Goal: Task Accomplishment & Management: Use online tool/utility

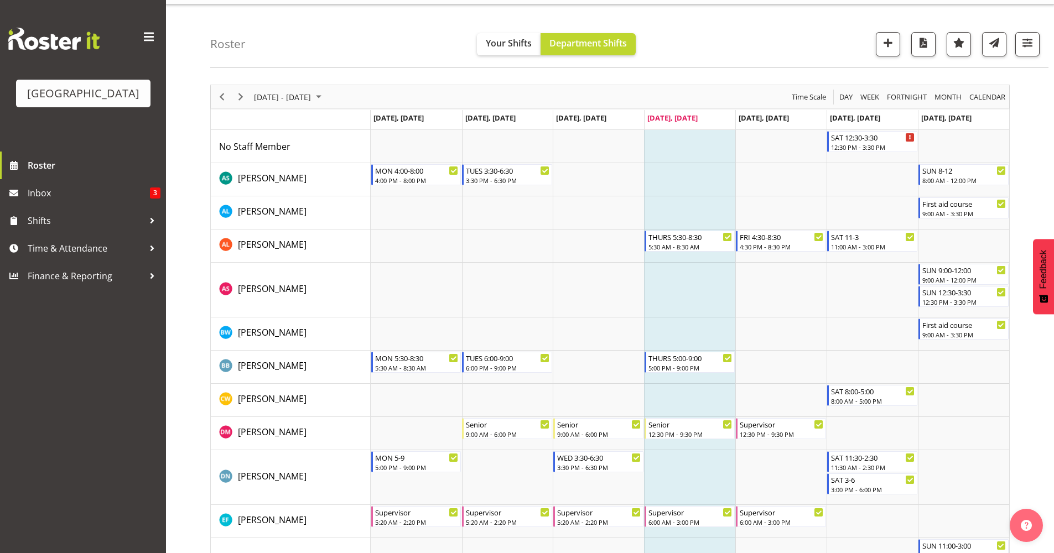
scroll to position [40, 0]
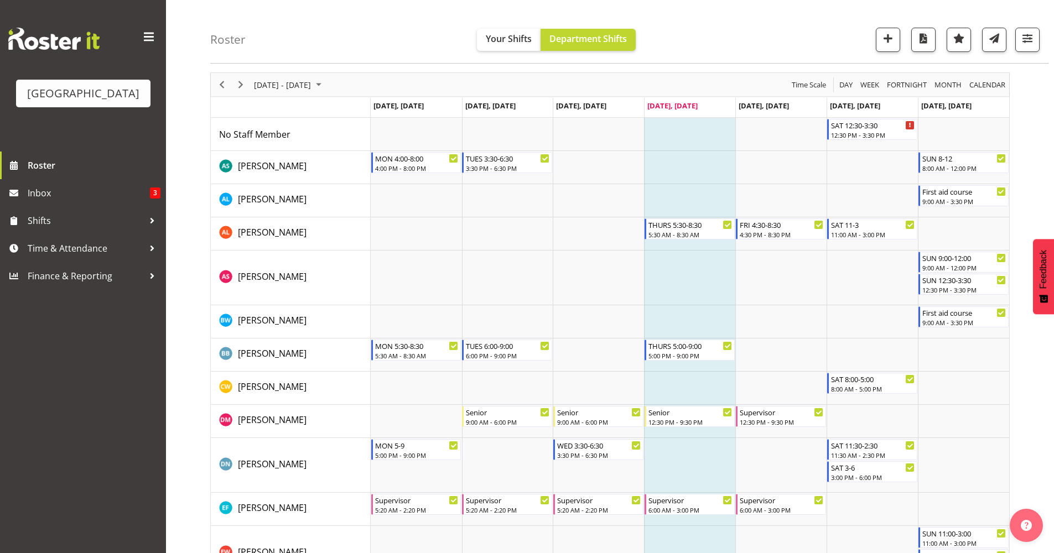
drag, startPoint x: 1062, startPoint y: 29, endPoint x: 1046, endPoint y: 347, distance: 319.0
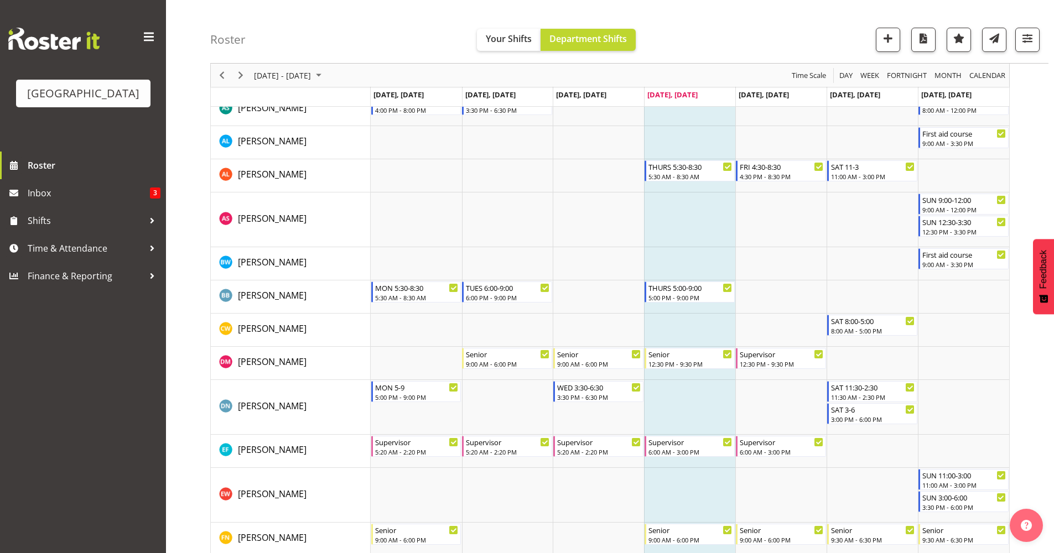
scroll to position [0, 0]
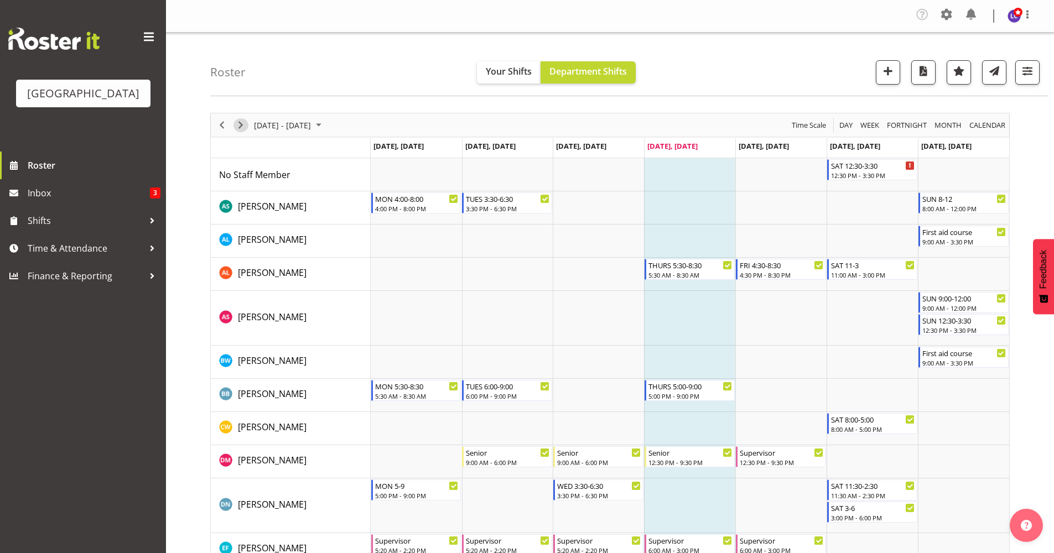
click at [238, 131] on span "Next" at bounding box center [240, 125] width 13 height 14
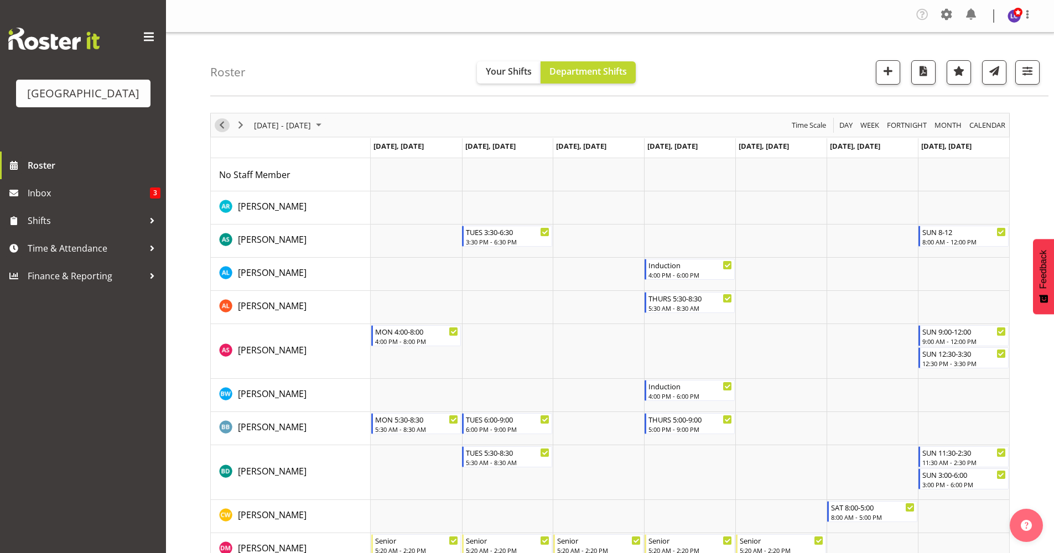
click at [224, 128] on span "Previous" at bounding box center [221, 125] width 13 height 14
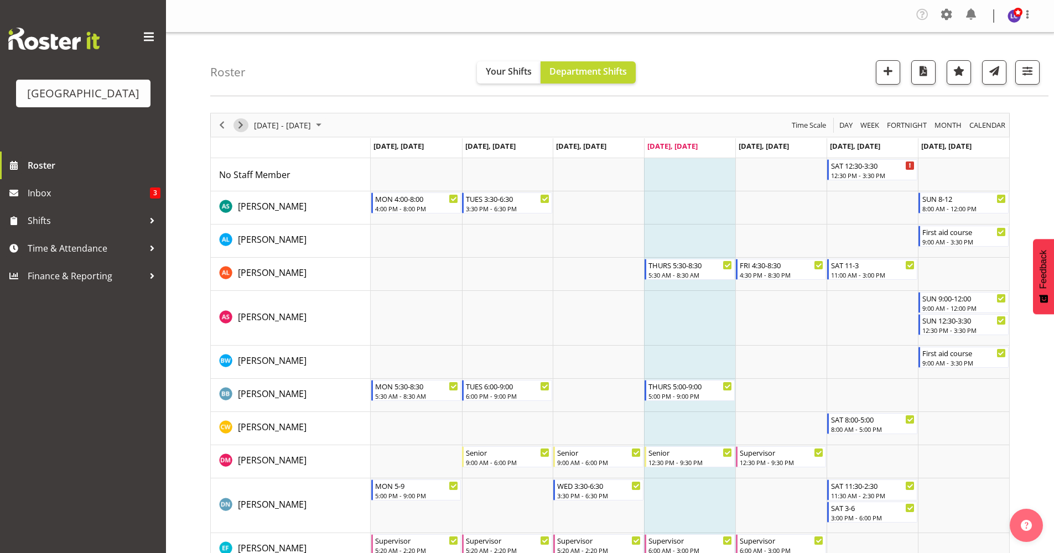
click at [244, 128] on span "Next" at bounding box center [240, 125] width 13 height 14
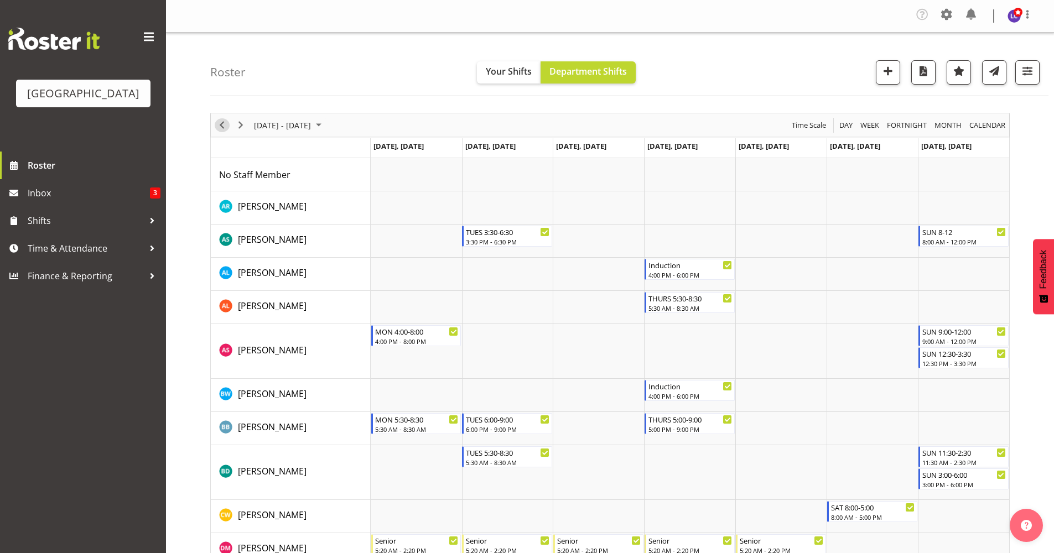
click at [220, 130] on span "Previous" at bounding box center [221, 125] width 13 height 14
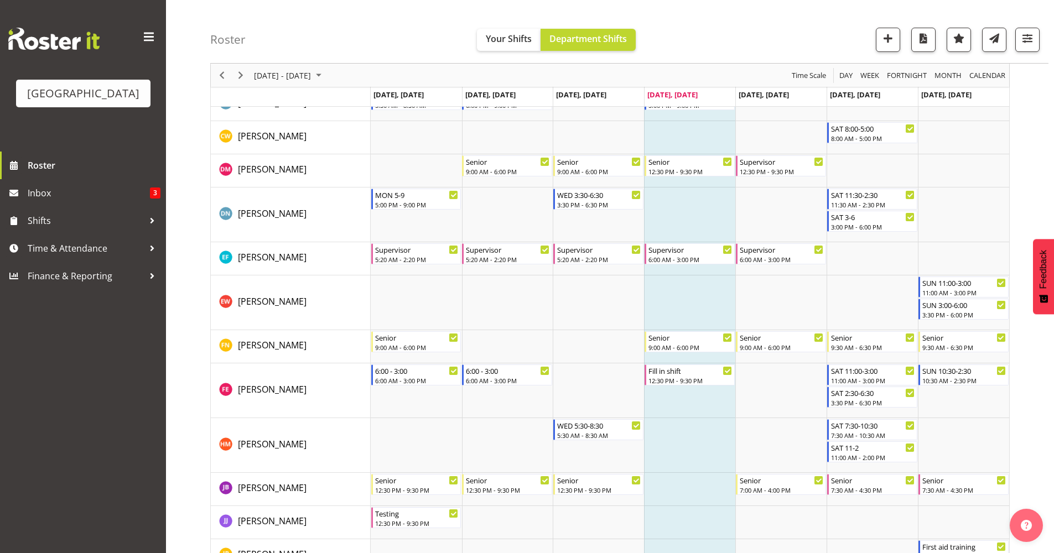
scroll to position [301, 0]
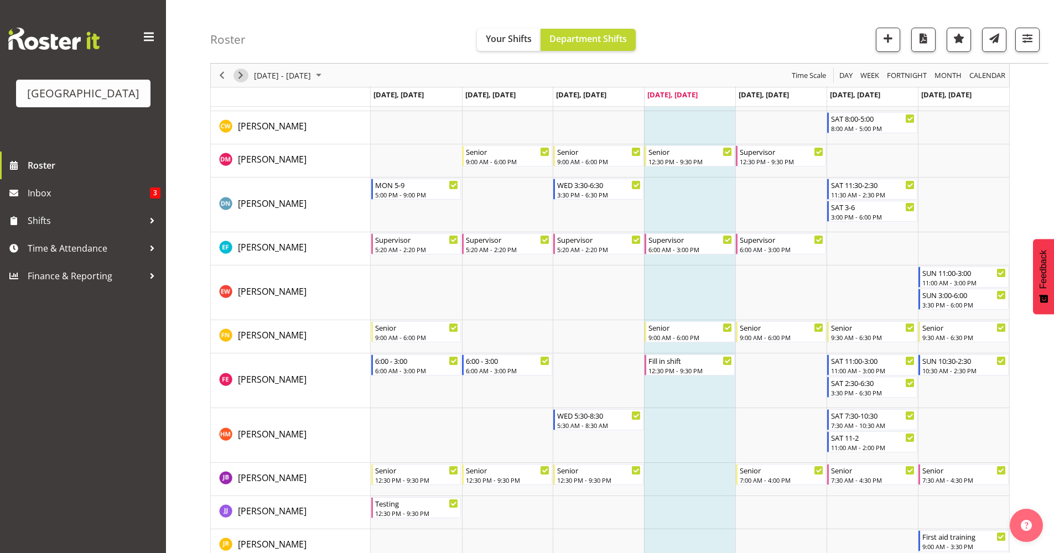
click at [245, 80] on span "Next" at bounding box center [240, 76] width 13 height 14
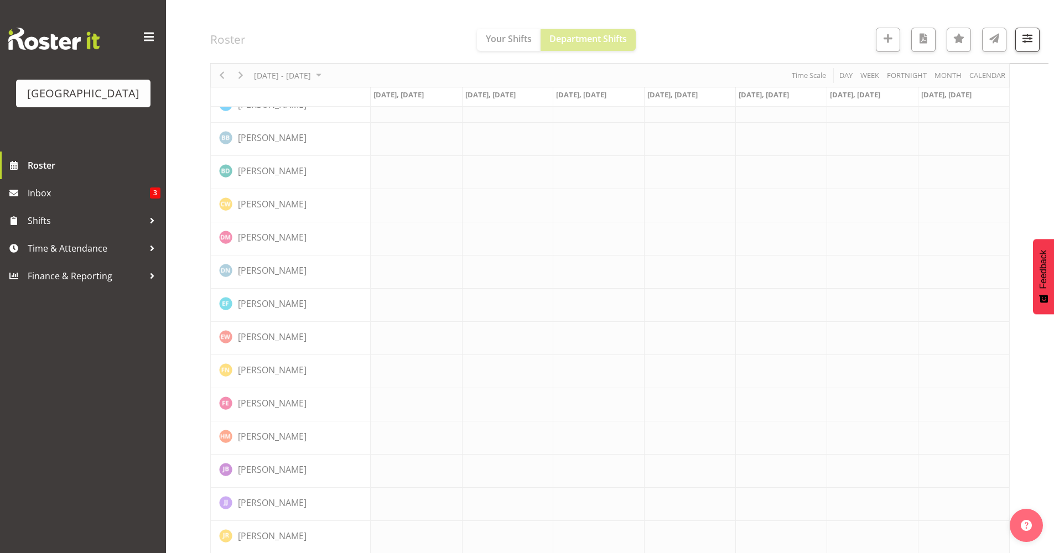
scroll to position [0, 0]
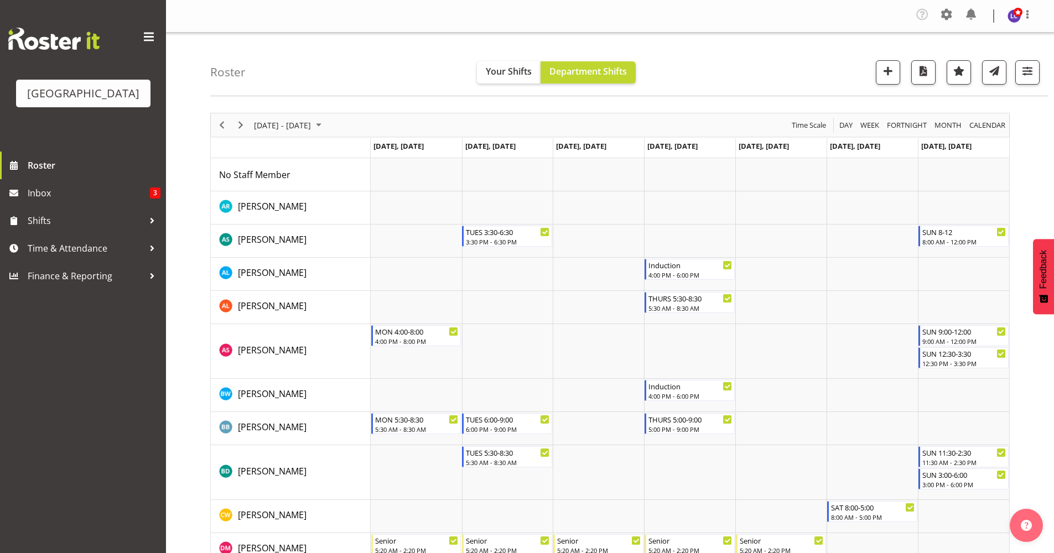
drag, startPoint x: 1052, startPoint y: 153, endPoint x: 1057, endPoint y: 163, distance: 10.4
click at [1053, 163] on html "Splash Palace Roster Inbox 3 Shifts Time & Attendance Finance & Reporting Compa…" at bounding box center [527, 276] width 1054 height 553
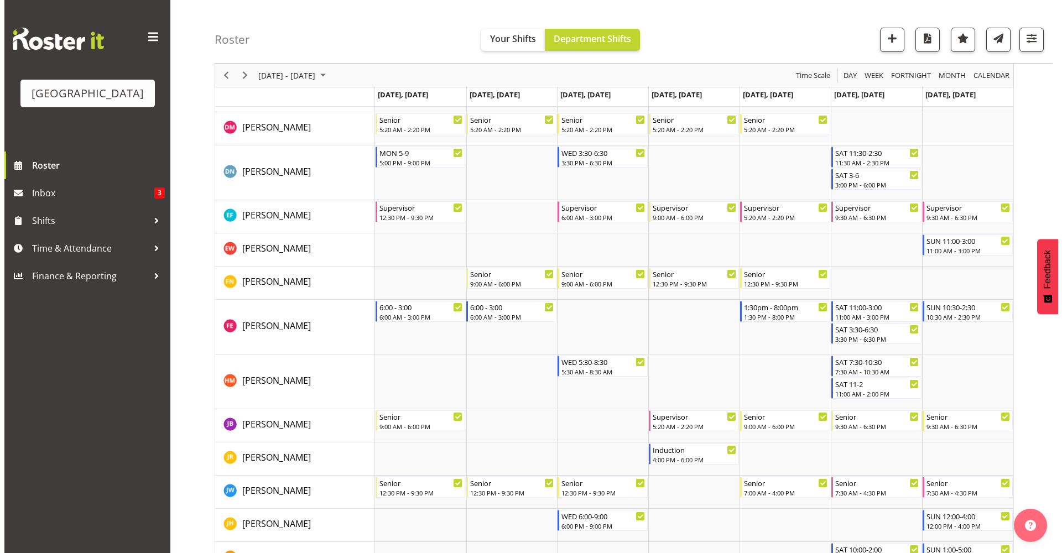
scroll to position [423, 0]
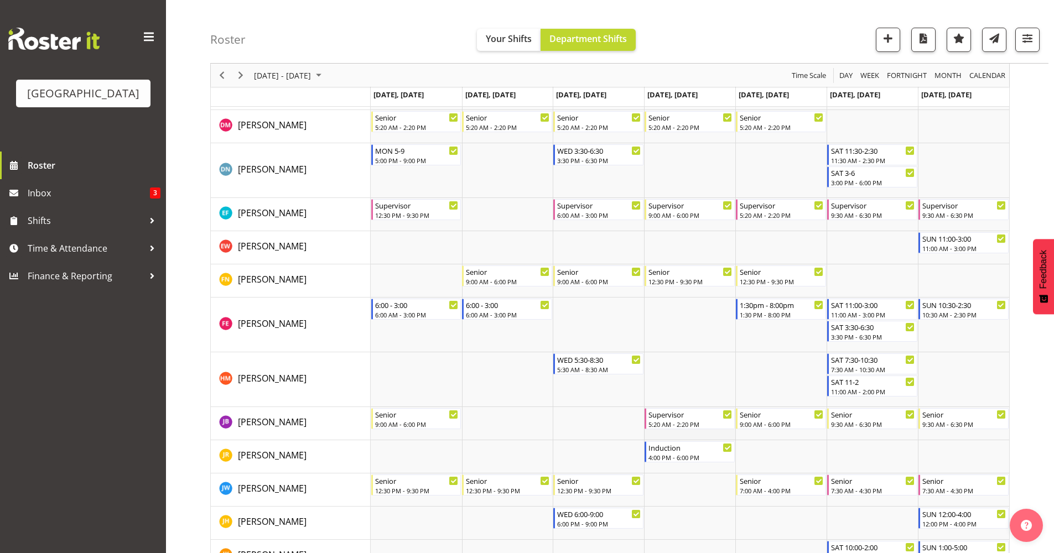
click at [724, 436] on td "Timeline Week of September 4, 2025" at bounding box center [689, 423] width 91 height 33
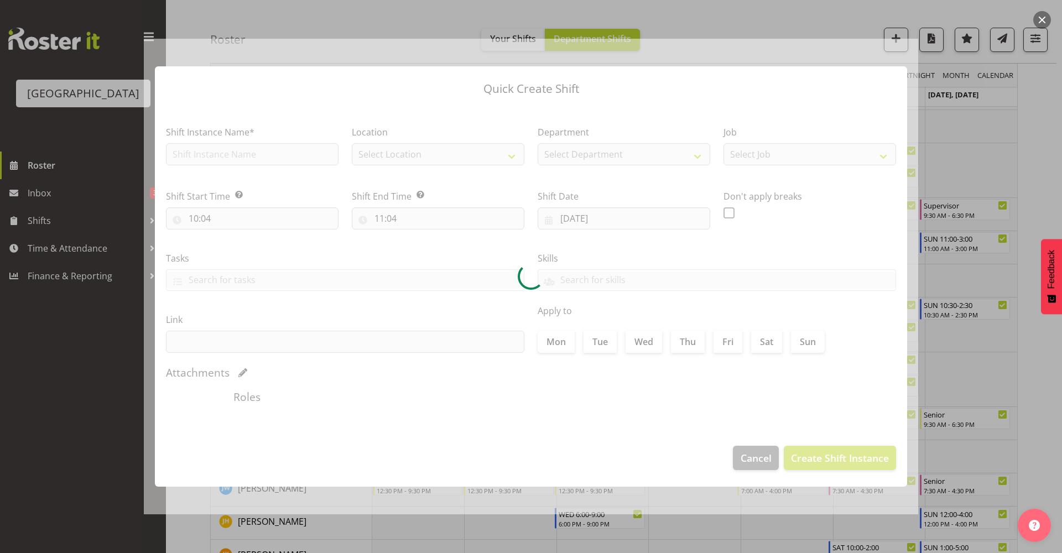
type input "[DATE]"
checkbox input "true"
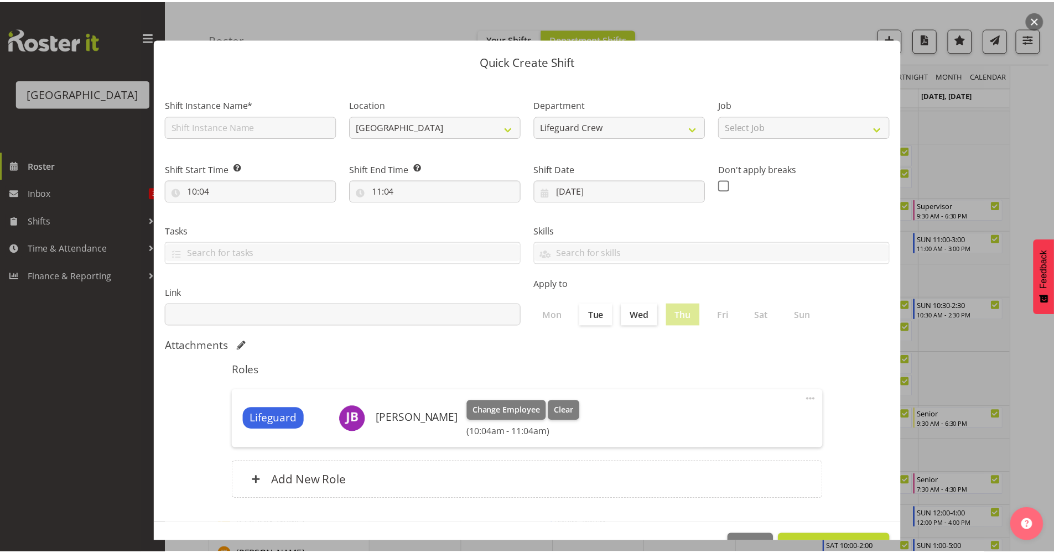
scroll to position [34, 0]
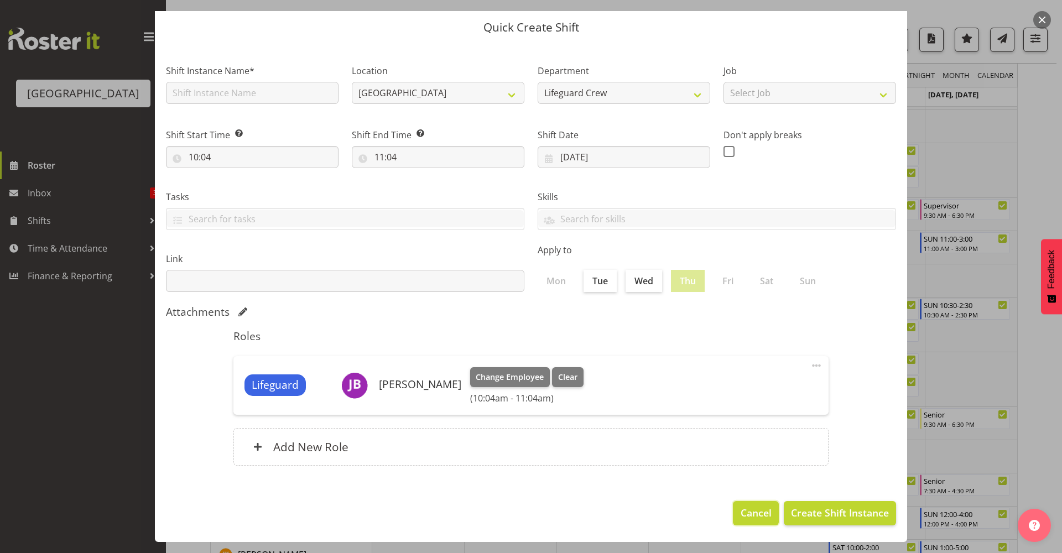
click at [745, 516] on span "Cancel" at bounding box center [756, 513] width 31 height 14
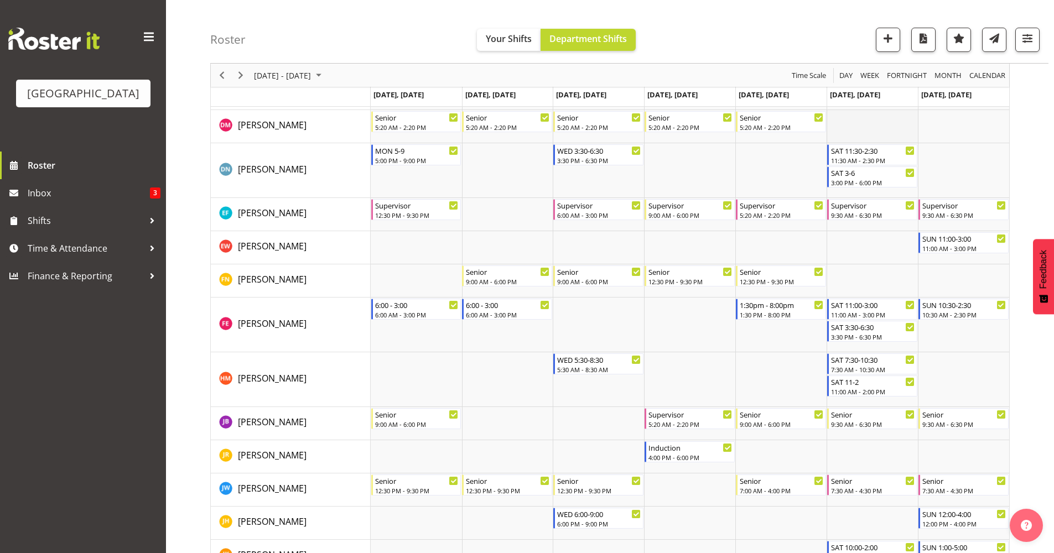
scroll to position [0, 0]
